Goal: Task Accomplishment & Management: Complete application form

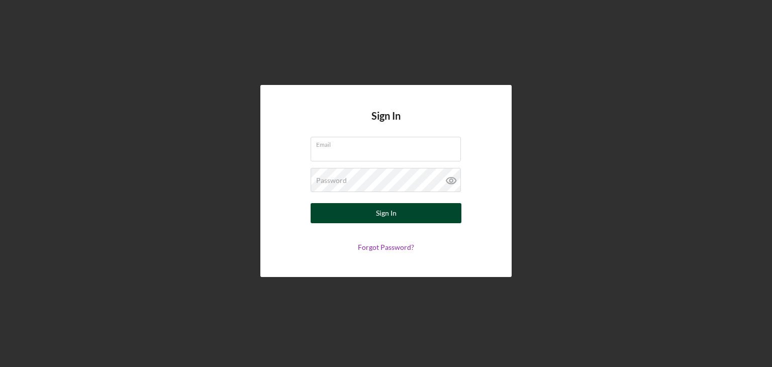
type input "[EMAIL_ADDRESS][DOMAIN_NAME]"
click at [406, 216] on button "Sign In" at bounding box center [386, 213] width 151 height 20
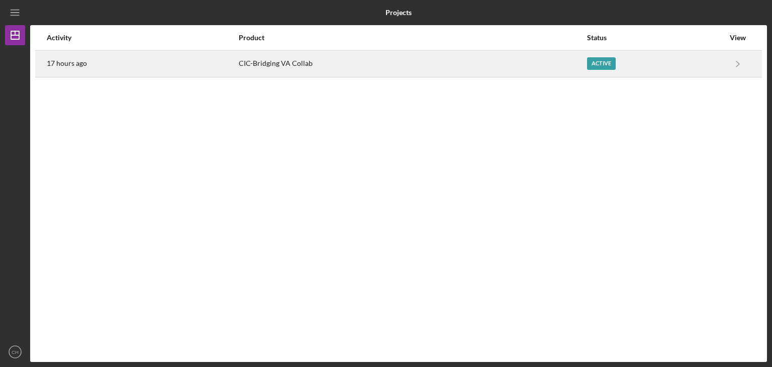
click at [132, 69] on div "17 hours ago" at bounding box center [142, 63] width 191 height 25
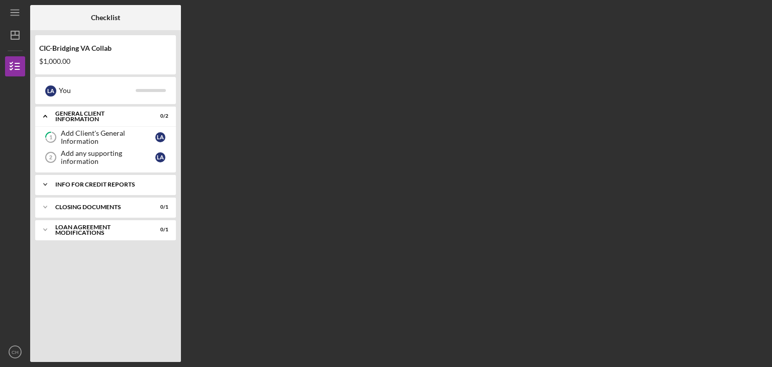
click at [108, 192] on div "Icon/Expander Info for Credit Reports 0 / 1" at bounding box center [105, 184] width 141 height 20
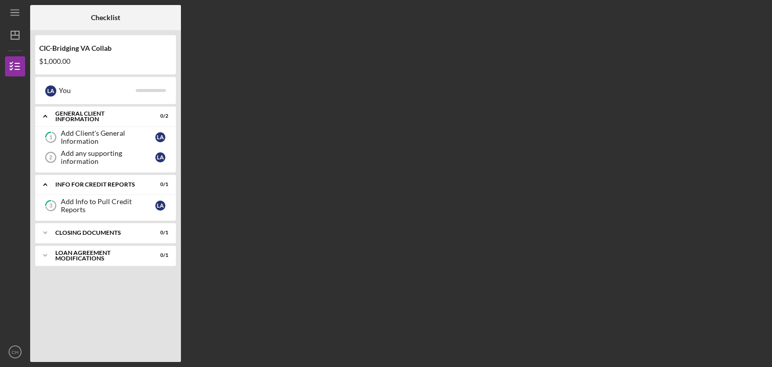
click at [116, 217] on div "3 Add Info to Pull Credit Reports L A" at bounding box center [105, 208] width 141 height 25
click at [118, 206] on div "Add Info to Pull Credit Reports" at bounding box center [108, 206] width 95 height 16
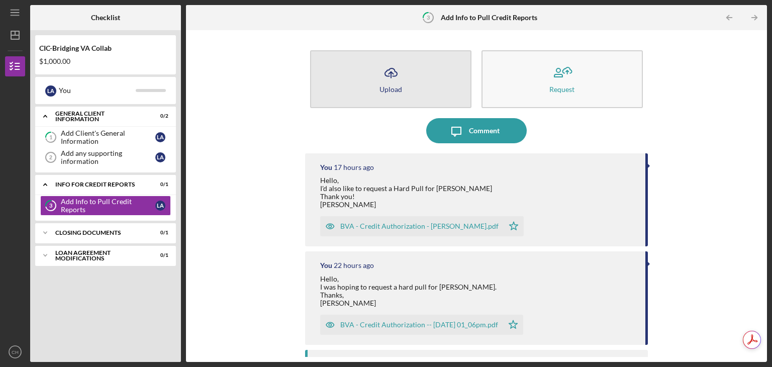
click at [374, 97] on button "Icon/Upload Upload" at bounding box center [390, 79] width 161 height 58
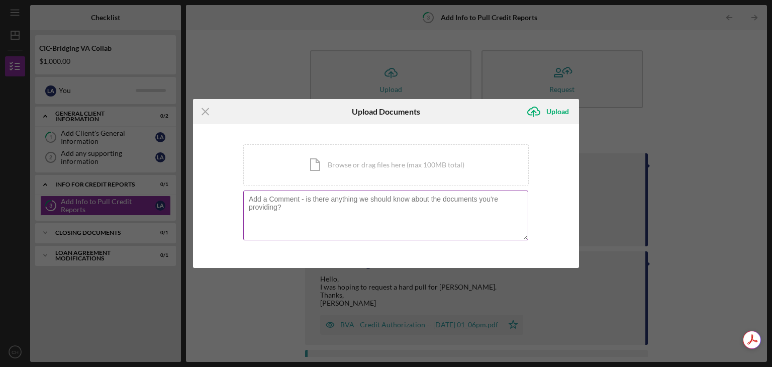
click at [360, 241] on div at bounding box center [386, 216] width 286 height 51
click at [352, 196] on textarea at bounding box center [385, 215] width 285 height 49
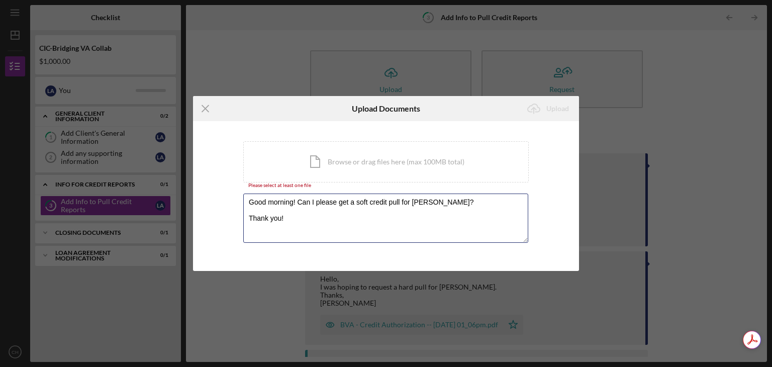
type textarea "Good morning! Can I please get a soft credit pull for [PERSON_NAME]? Thank you!"
click at [388, 230] on textarea "Good morning! Can I please get a soft credit pull for [PERSON_NAME]? Thank you!" at bounding box center [385, 218] width 285 height 49
click at [394, 132] on div "You're uploading documents related to Add Info to Pull Credit Reports . Icon/Do…" at bounding box center [386, 195] width 386 height 149
click at [407, 160] on div "Icon/Document Browse or drag files here (max 100MB total) Tap to choose files o…" at bounding box center [386, 161] width 286 height 41
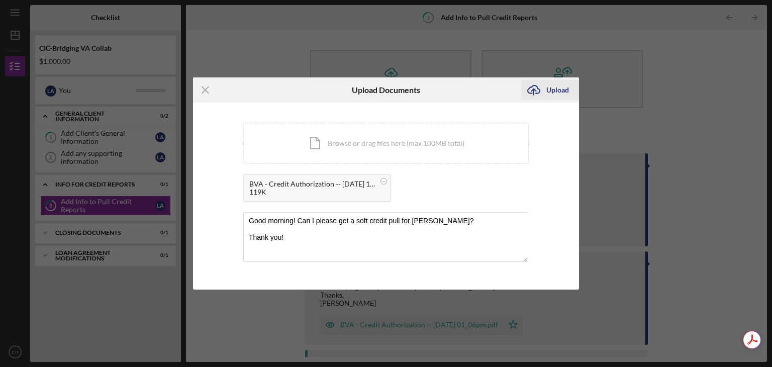
click at [551, 93] on div "Upload" at bounding box center [557, 90] width 23 height 20
